Goal: Transaction & Acquisition: Purchase product/service

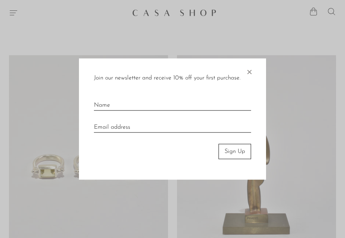
click at [256, 166] on div "Join our newsletter and receive 10% off your first purchase. × Sign Up" at bounding box center [172, 119] width 187 height 121
click at [249, 70] on span "×" at bounding box center [248, 70] width 7 height 15
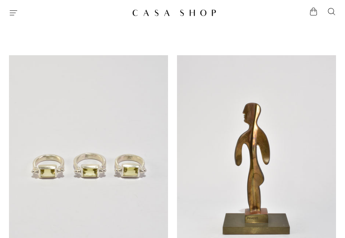
click at [256, 166] on link at bounding box center [256, 166] width 159 height 222
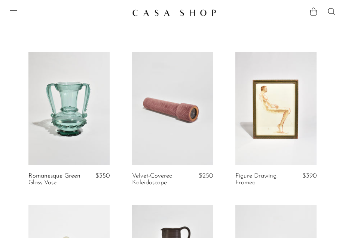
click at [158, 180] on span "Velvet-Covered Kaleidoscope" at bounding box center [152, 179] width 40 height 13
